Goal: Task Accomplishment & Management: Manage account settings

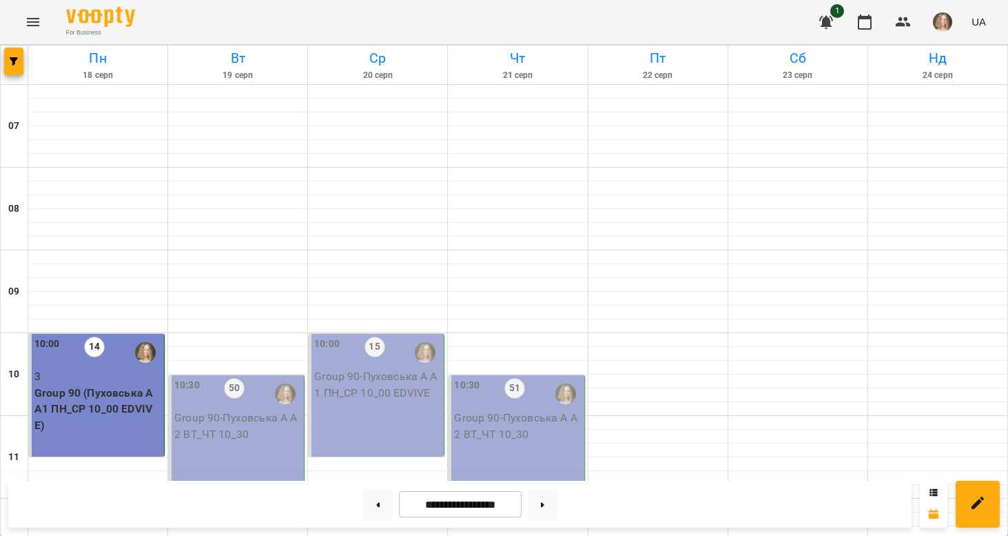
scroll to position [934, 0]
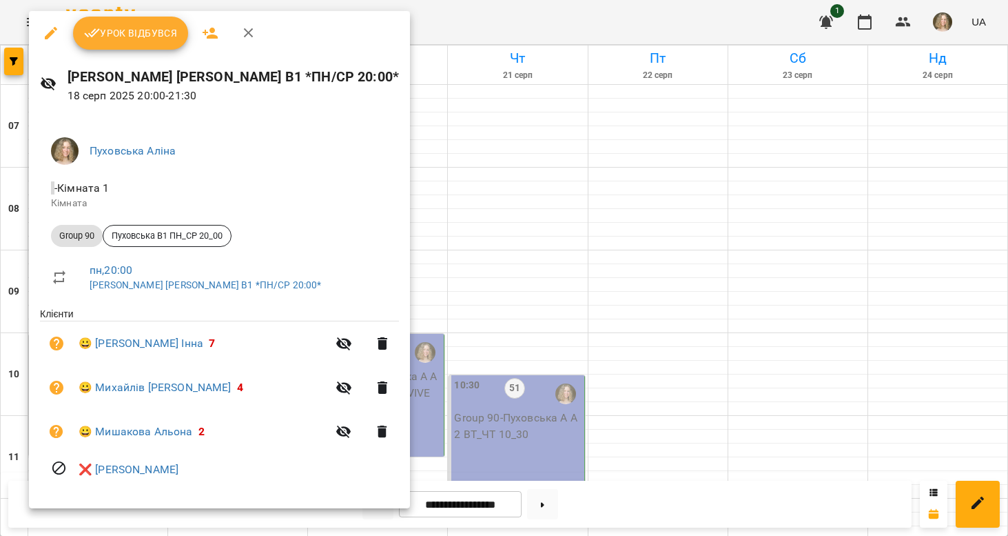
click at [152, 37] on span "Урок відбувся" at bounding box center [131, 33] width 94 height 17
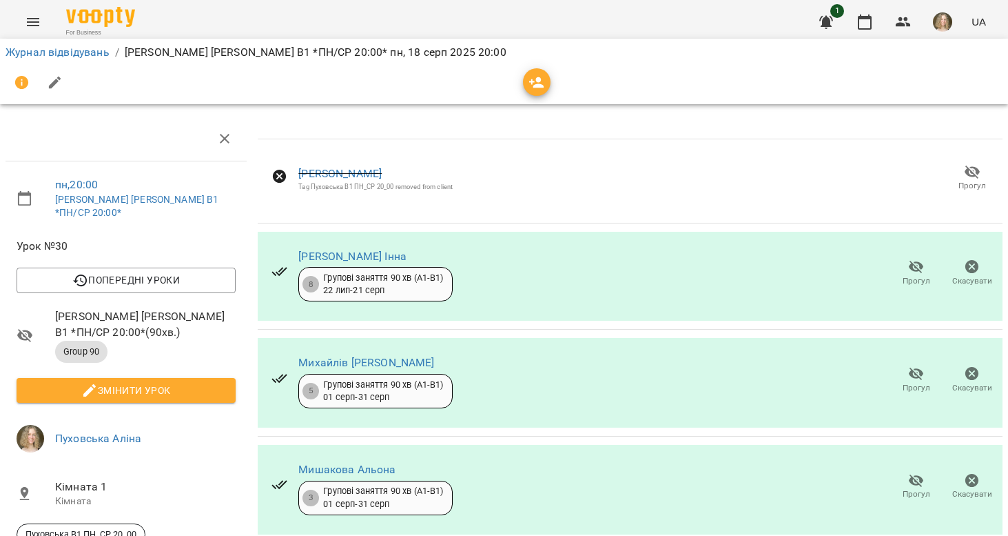
scroll to position [86, 0]
click at [920, 382] on span "Прогул" at bounding box center [917, 388] width 28 height 12
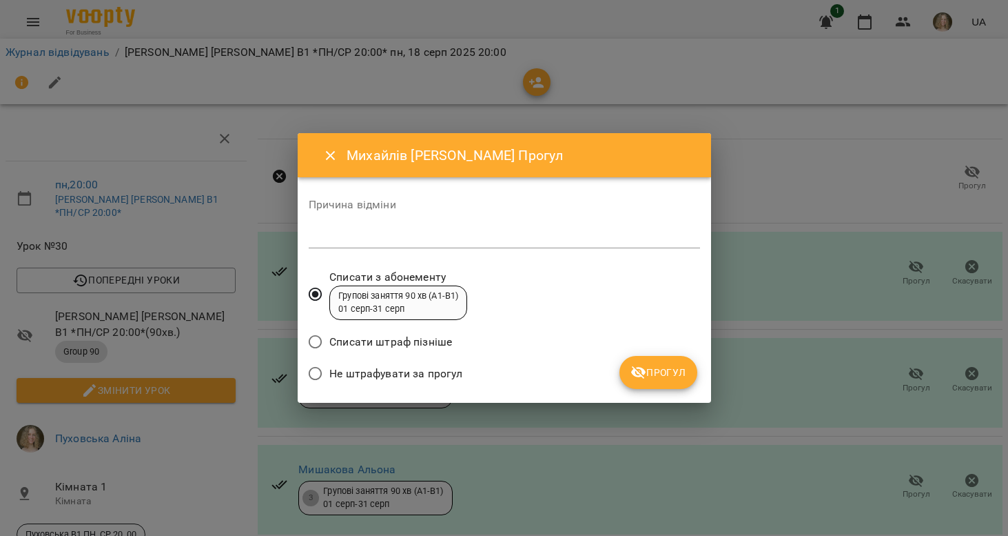
click at [441, 371] on span "Не штрафувати за прогул" at bounding box center [395, 373] width 133 height 17
click at [652, 369] on span "Прогул" at bounding box center [659, 372] width 56 height 17
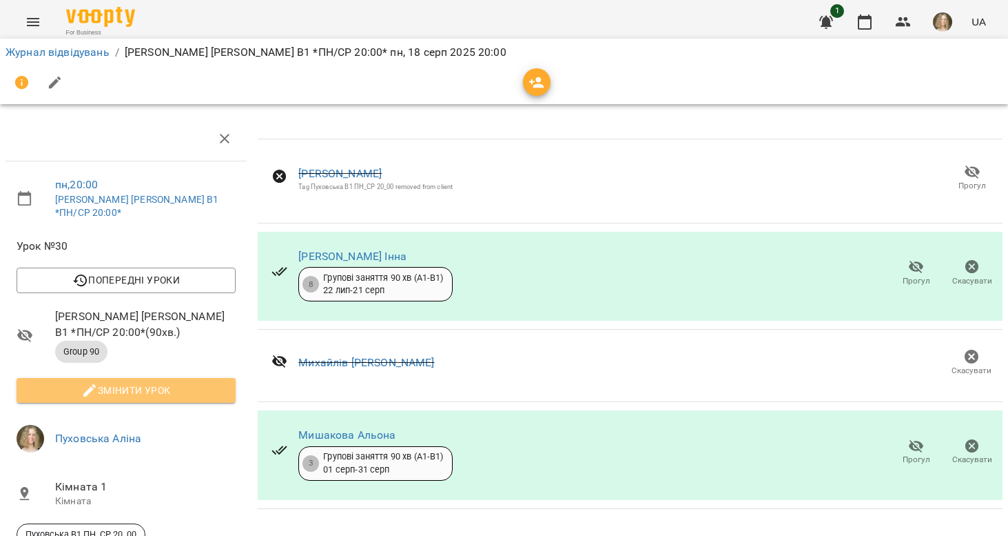
click at [151, 382] on span "Змінити урок" at bounding box center [126, 390] width 197 height 17
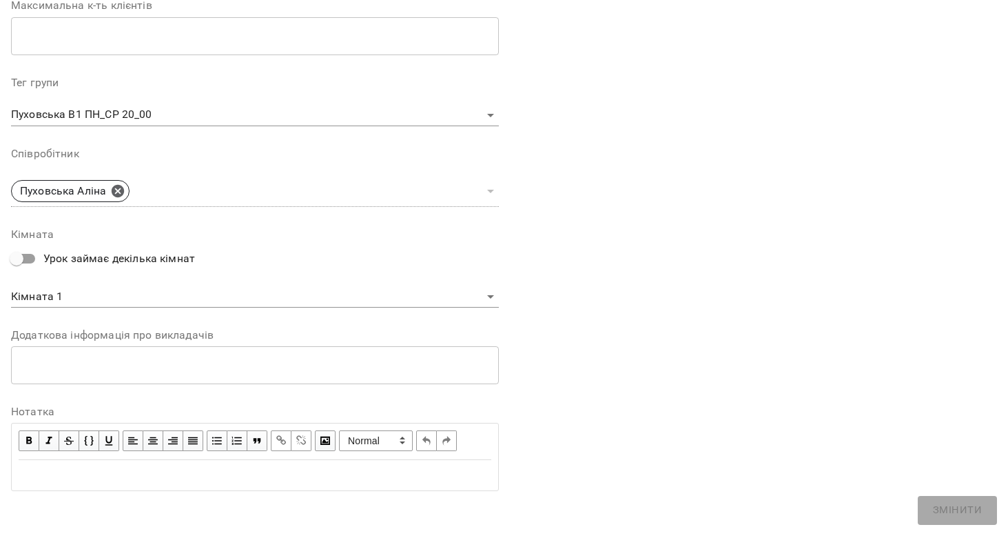
scroll to position [376, 0]
click at [18, 433] on div "**********" at bounding box center [255, 457] width 488 height 68
click at [29, 434] on span "button" at bounding box center [28, 441] width 15 height 15
click at [44, 470] on div "Edit text" at bounding box center [255, 475] width 473 height 17
click at [32, 444] on button "button" at bounding box center [29, 441] width 21 height 21
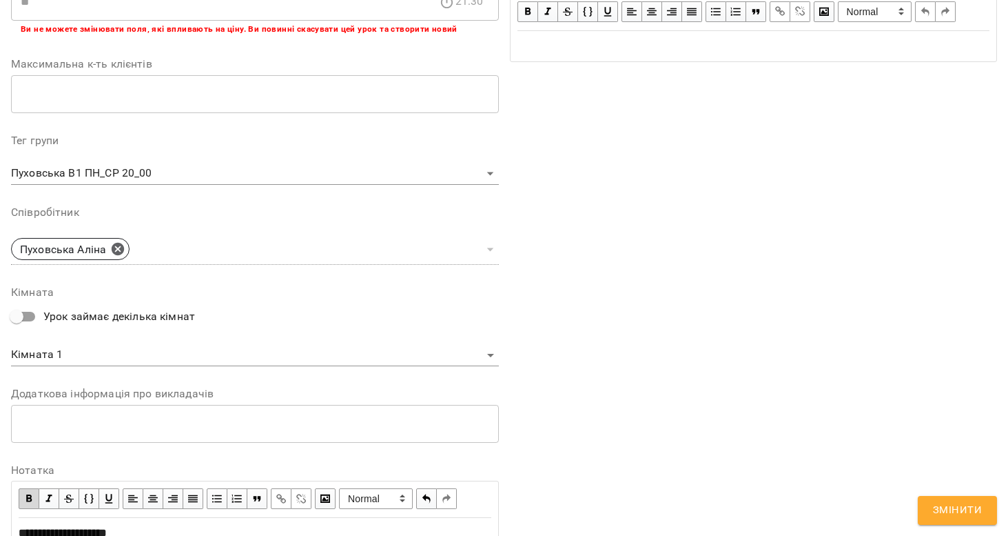
click at [30, 492] on span "button" at bounding box center [28, 498] width 15 height 15
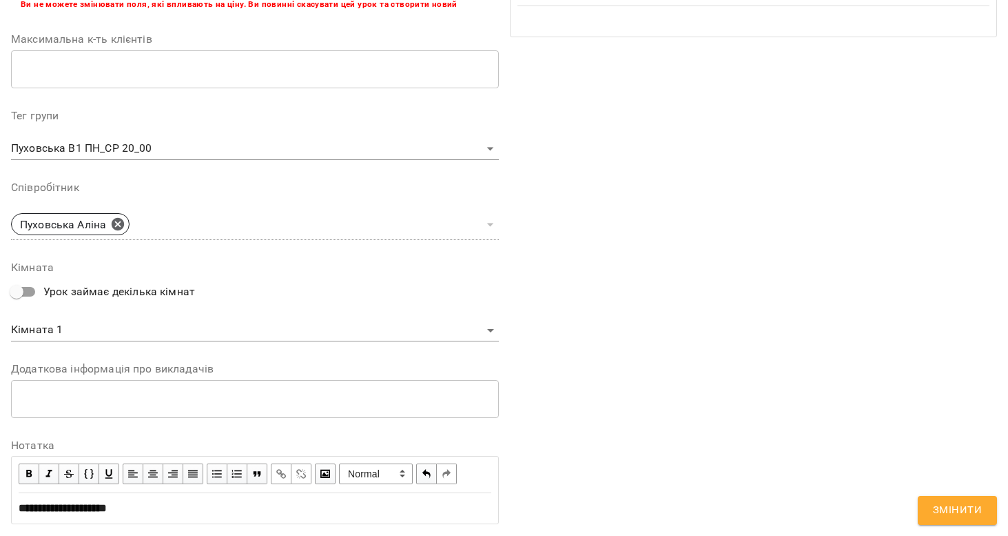
scroll to position [405, 0]
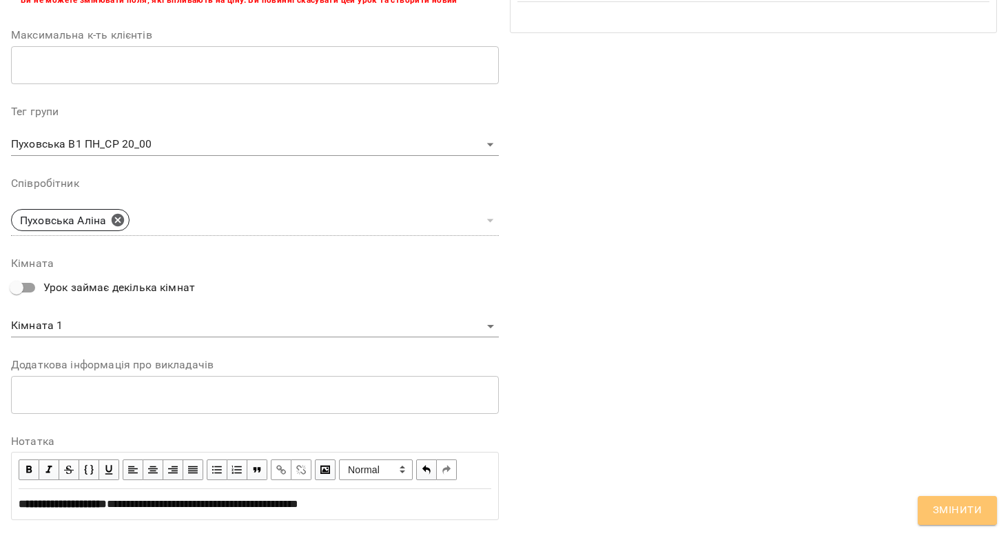
click at [937, 504] on span "Змінити" at bounding box center [957, 510] width 49 height 18
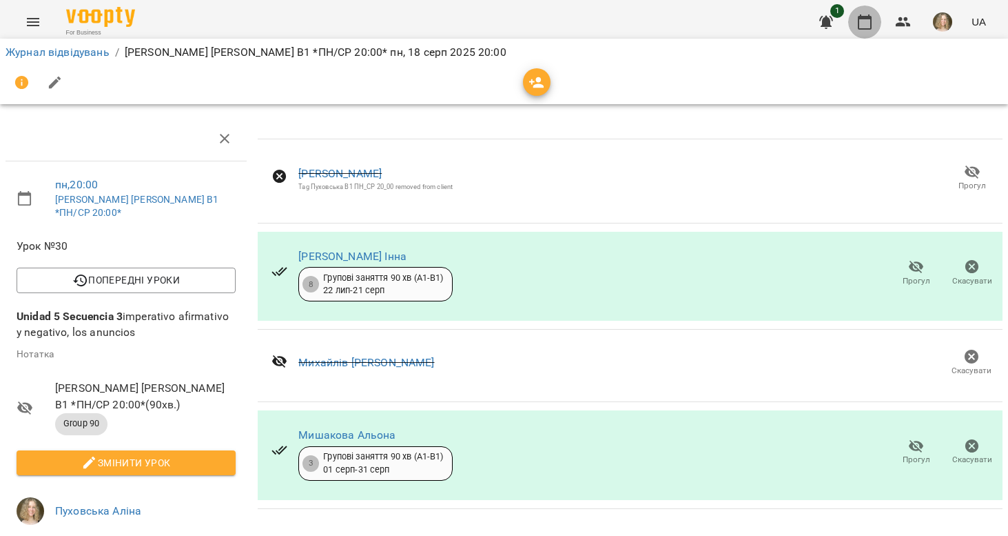
click at [867, 23] on icon "button" at bounding box center [865, 22] width 17 height 17
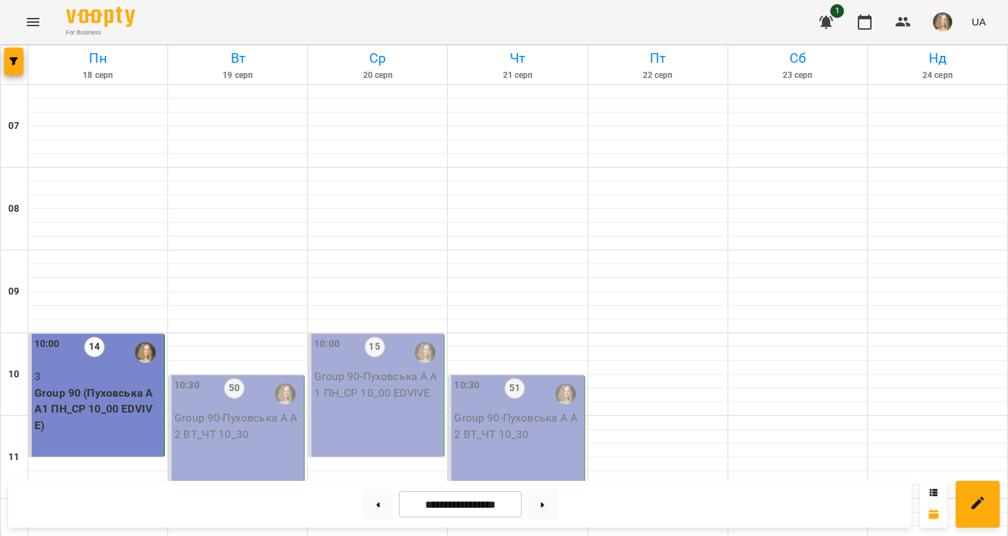
scroll to position [22, 0]
